Goal: Task Accomplishment & Management: Use online tool/utility

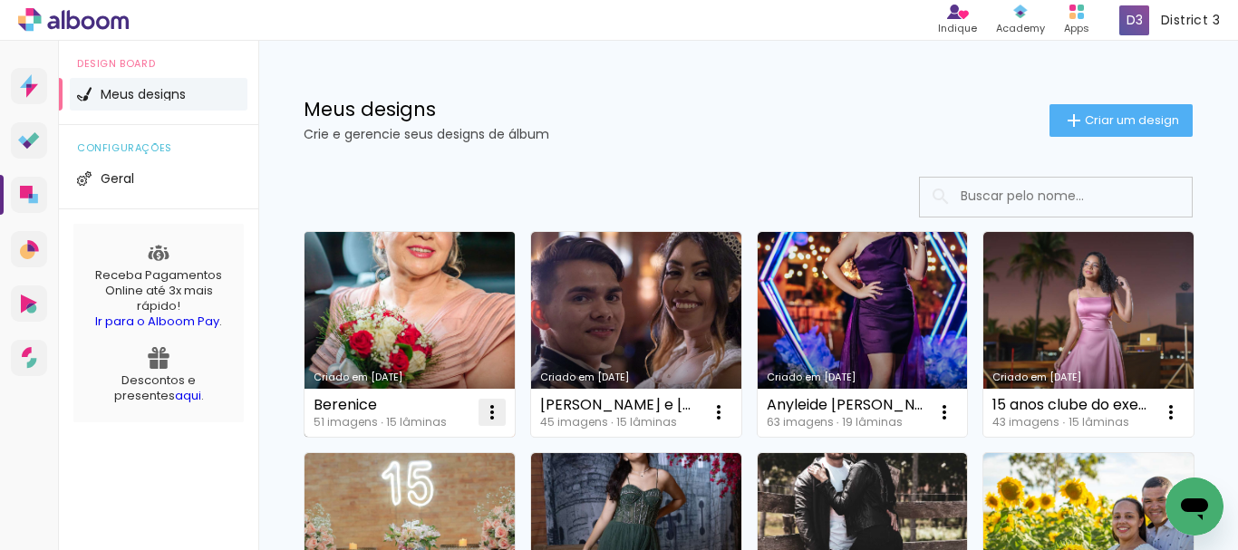
click at [492, 417] on iron-icon at bounding box center [492, 413] width 22 height 22
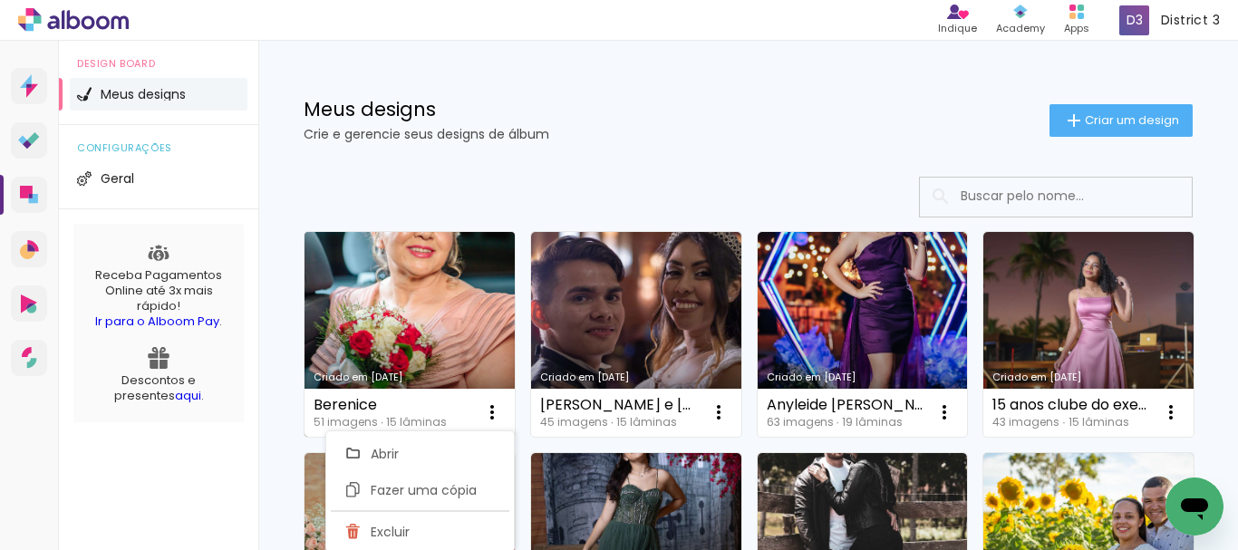
click at [441, 351] on link "Criado em [DATE]" at bounding box center [410, 334] width 210 height 205
